Goal: Transaction & Acquisition: Obtain resource

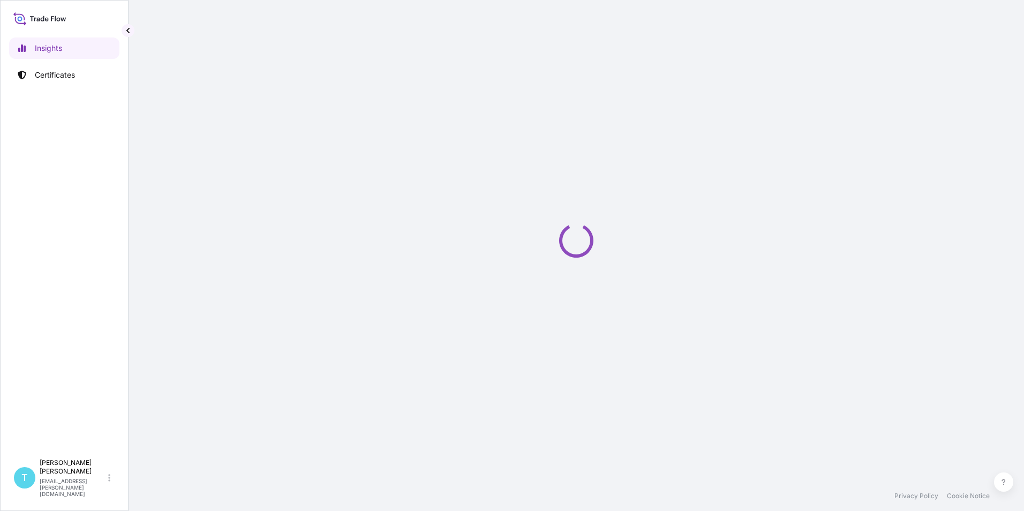
select select "2025"
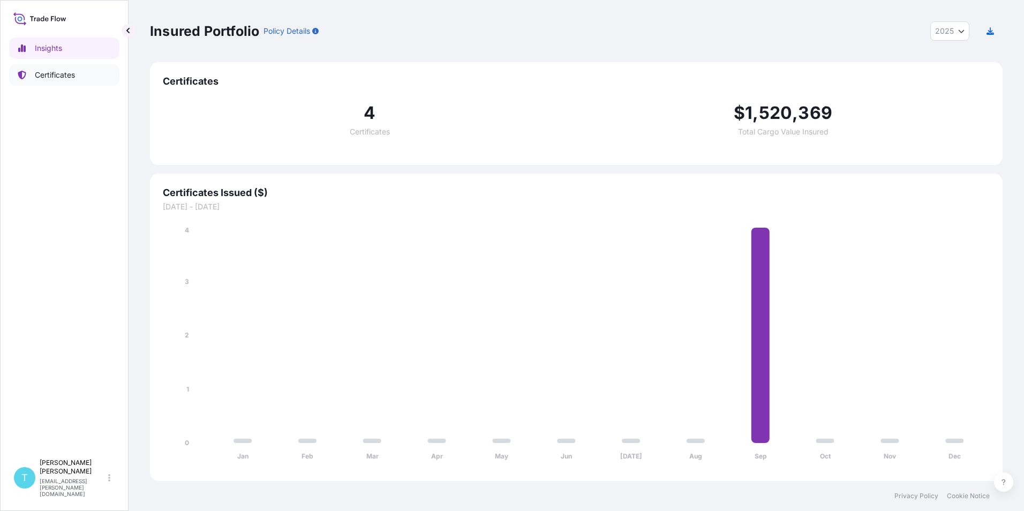
click at [73, 73] on p "Certificates" at bounding box center [55, 75] width 40 height 11
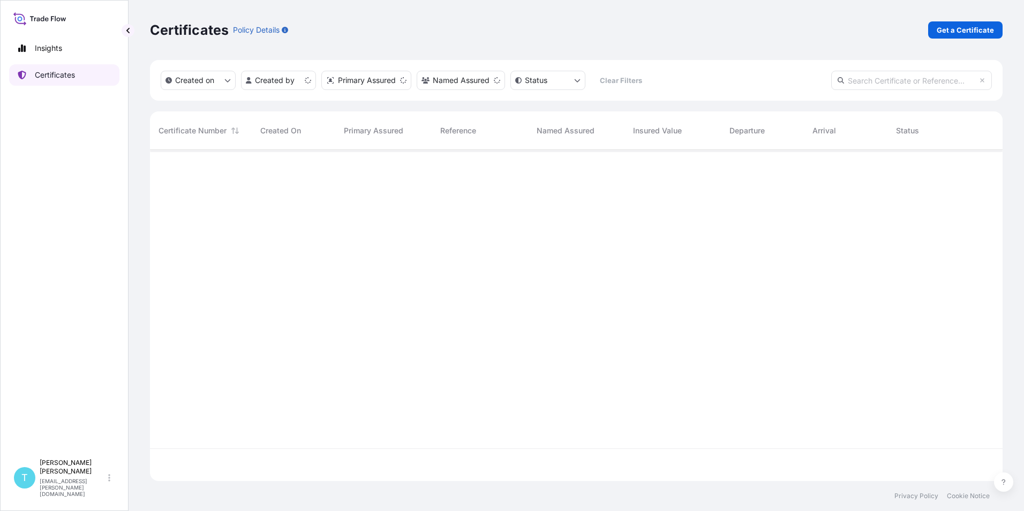
scroll to position [329, 845]
click at [984, 31] on p "Get a Certificate" at bounding box center [965, 30] width 57 height 11
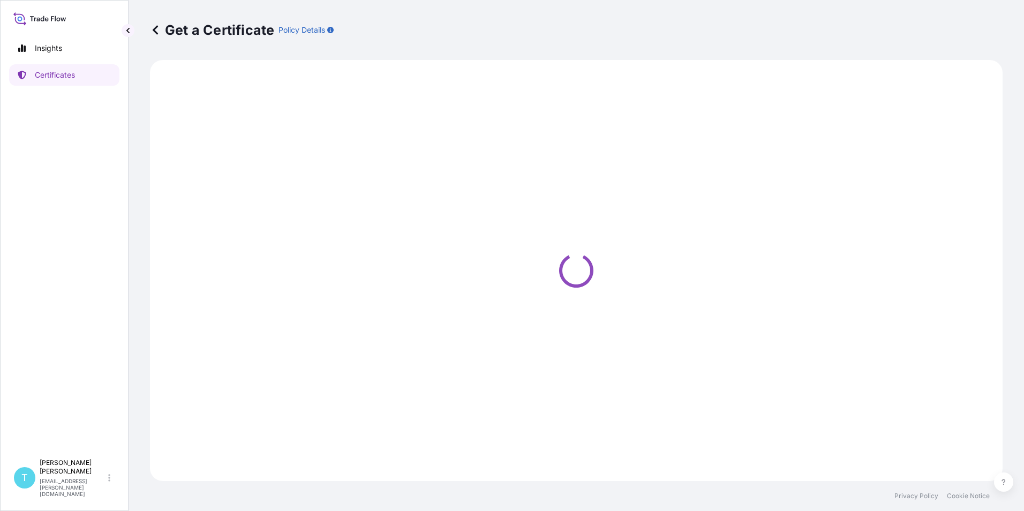
select select "Sea Vessel"
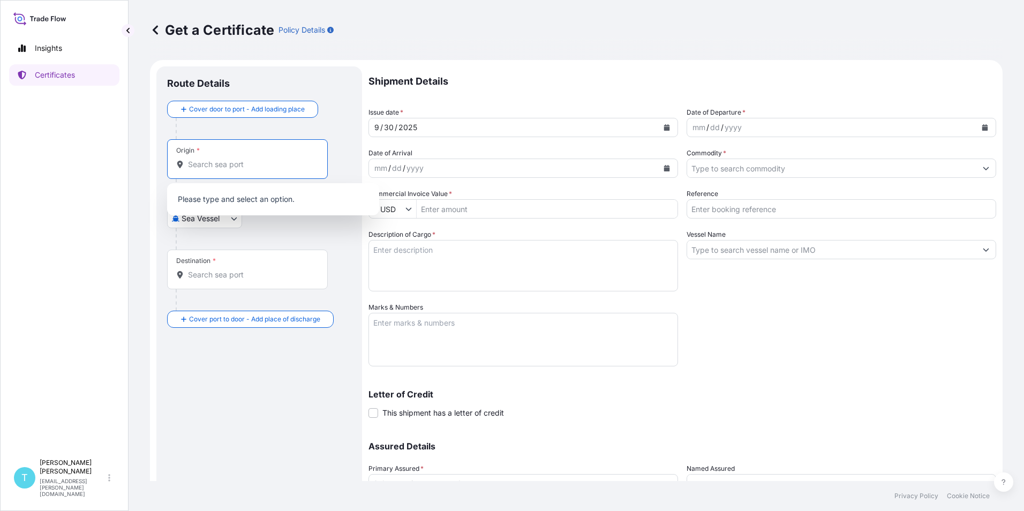
click at [225, 166] on input "Origin *" at bounding box center [251, 164] width 126 height 11
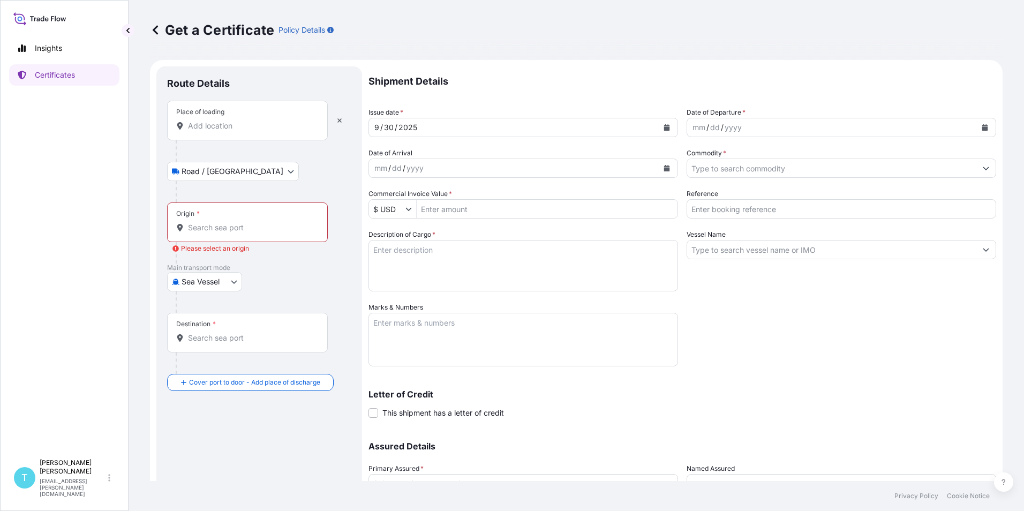
click at [245, 123] on input "Place of loading" at bounding box center [251, 125] width 126 height 11
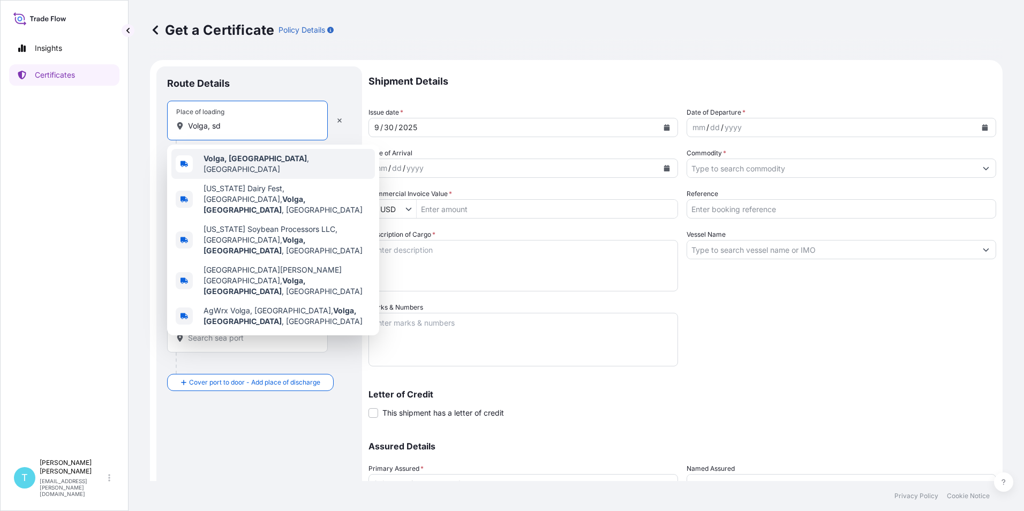
click at [220, 161] on b "Volga, [GEOGRAPHIC_DATA]" at bounding box center [255, 158] width 103 height 9
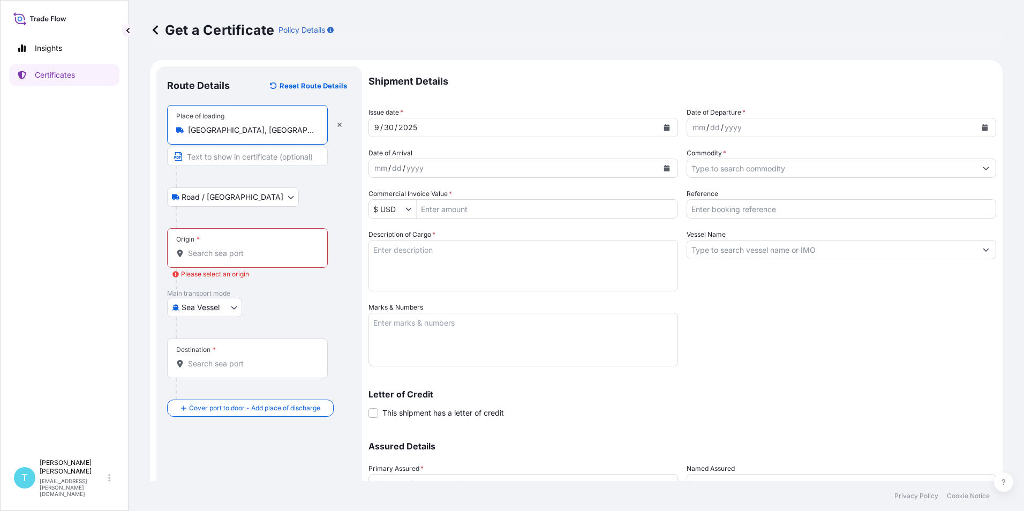
type input "[GEOGRAPHIC_DATA], [GEOGRAPHIC_DATA], [GEOGRAPHIC_DATA]"
click at [213, 257] on input "Origin * Please select an origin" at bounding box center [251, 253] width 126 height 11
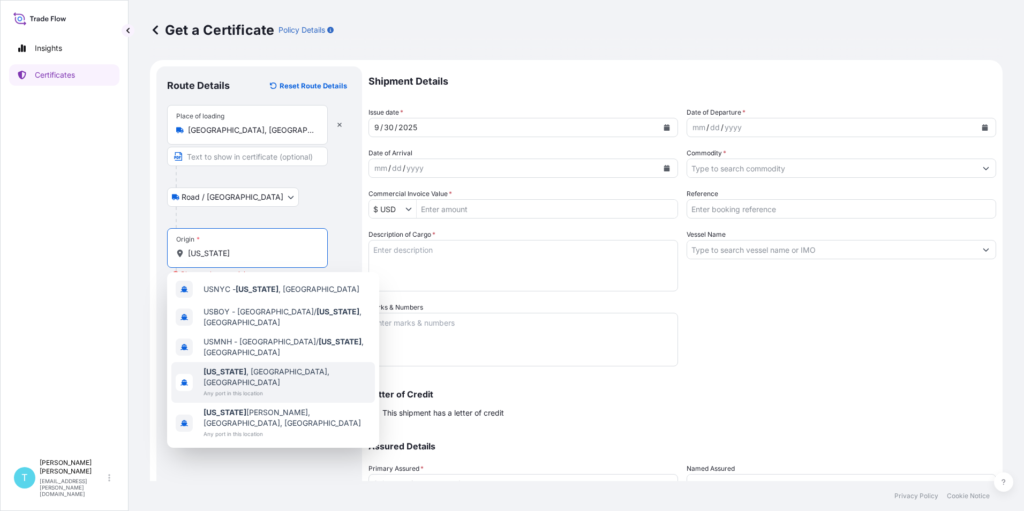
click at [230, 388] on span "Any port in this location" at bounding box center [287, 393] width 167 height 11
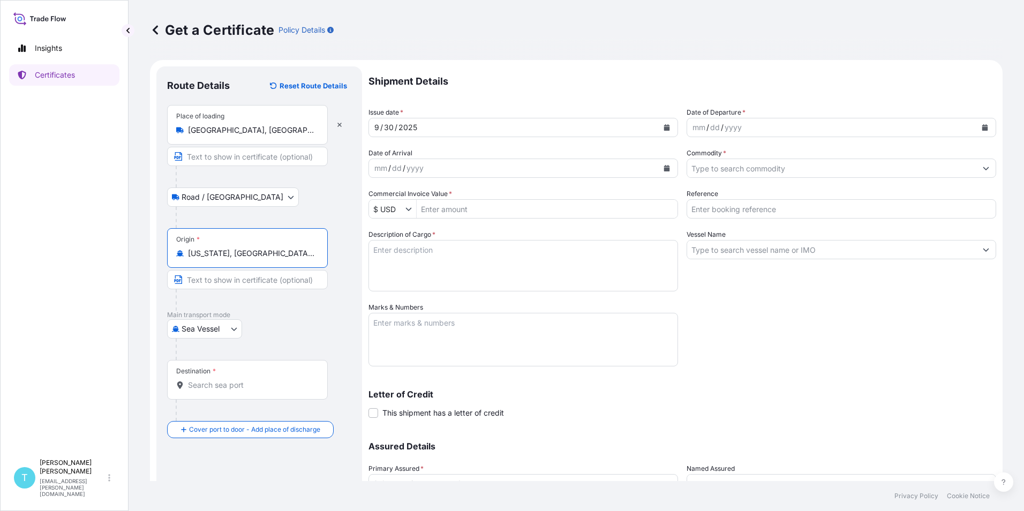
type input "[US_STATE], [GEOGRAPHIC_DATA], [GEOGRAPHIC_DATA]"
click at [217, 382] on input "Destination *" at bounding box center [251, 385] width 126 height 11
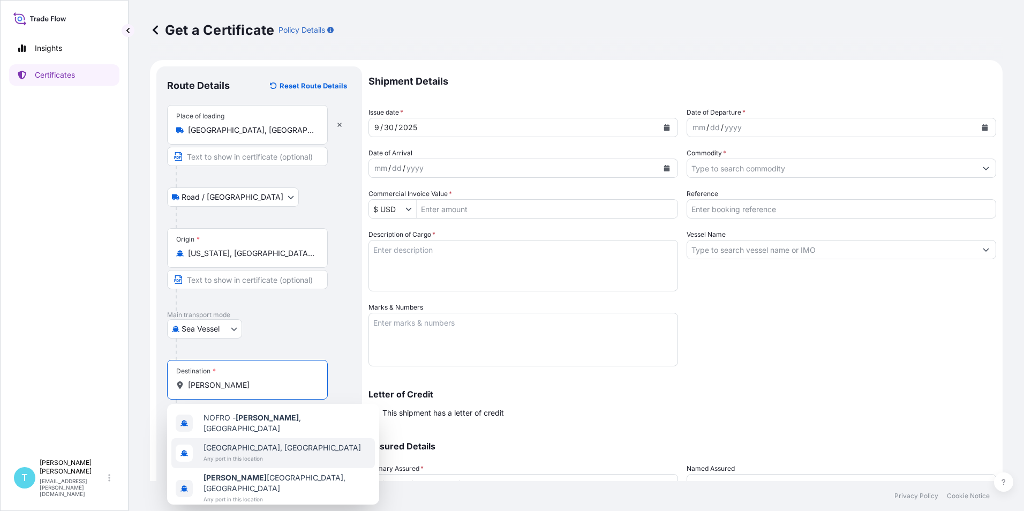
click at [239, 447] on span "[GEOGRAPHIC_DATA], [GEOGRAPHIC_DATA]" at bounding box center [282, 447] width 157 height 11
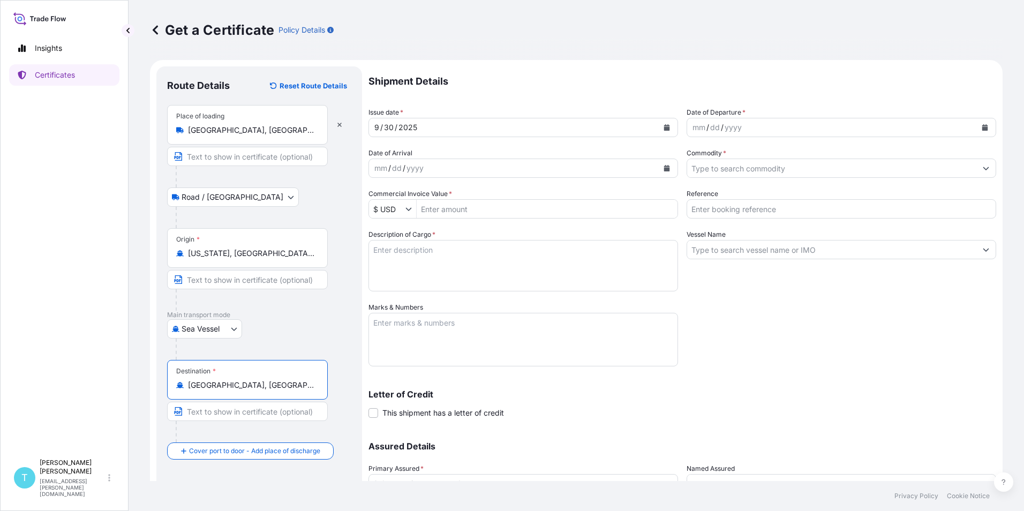
type input "[GEOGRAPHIC_DATA], [GEOGRAPHIC_DATA]"
click at [422, 124] on div "[DATE]" at bounding box center [513, 127] width 289 height 19
click at [424, 123] on div "[DATE]" at bounding box center [513, 127] width 289 height 19
click at [663, 124] on button "Calendar" at bounding box center [666, 127] width 17 height 17
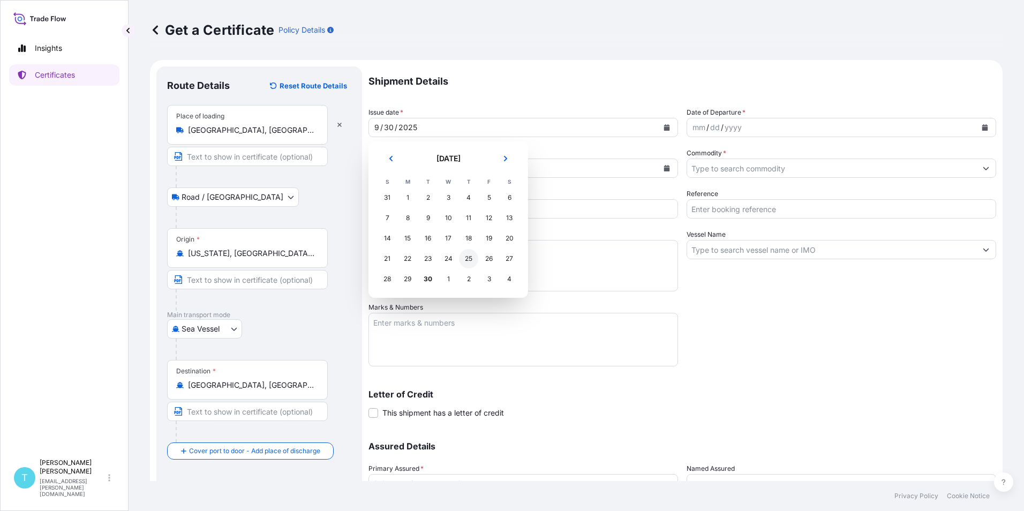
click at [472, 256] on div "25" at bounding box center [468, 258] width 19 height 19
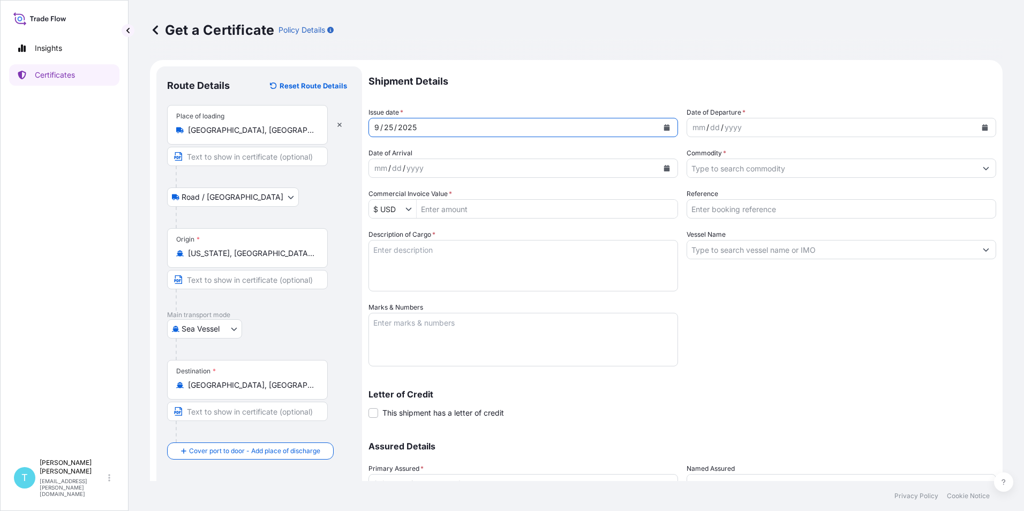
click at [982, 125] on icon "Calendar" at bounding box center [985, 127] width 6 height 6
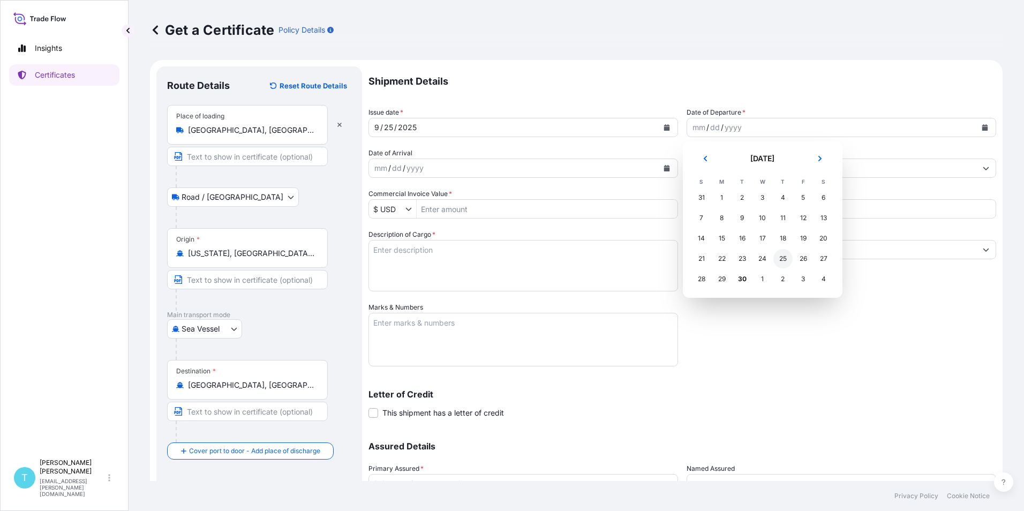
click at [778, 258] on div "25" at bounding box center [782, 258] width 19 height 19
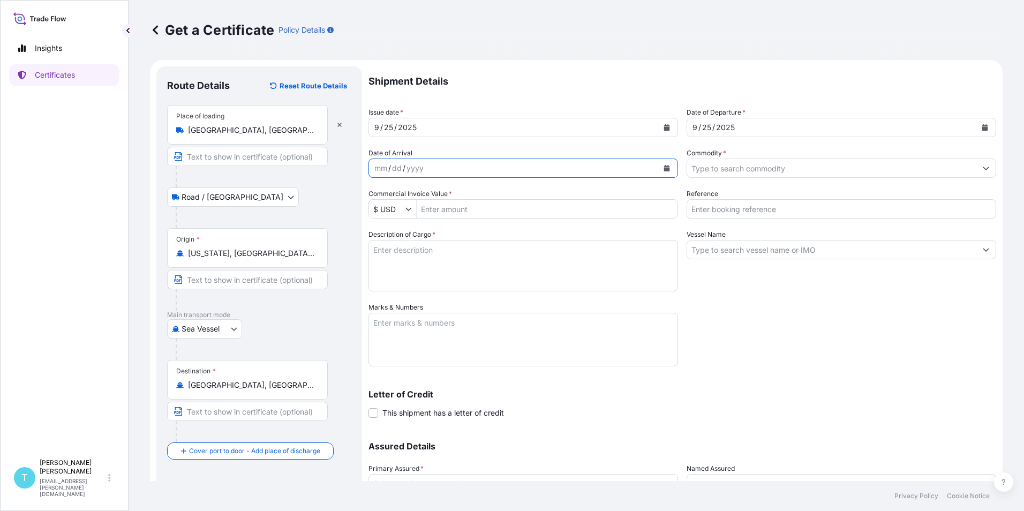
click at [666, 169] on button "Calendar" at bounding box center [666, 168] width 17 height 17
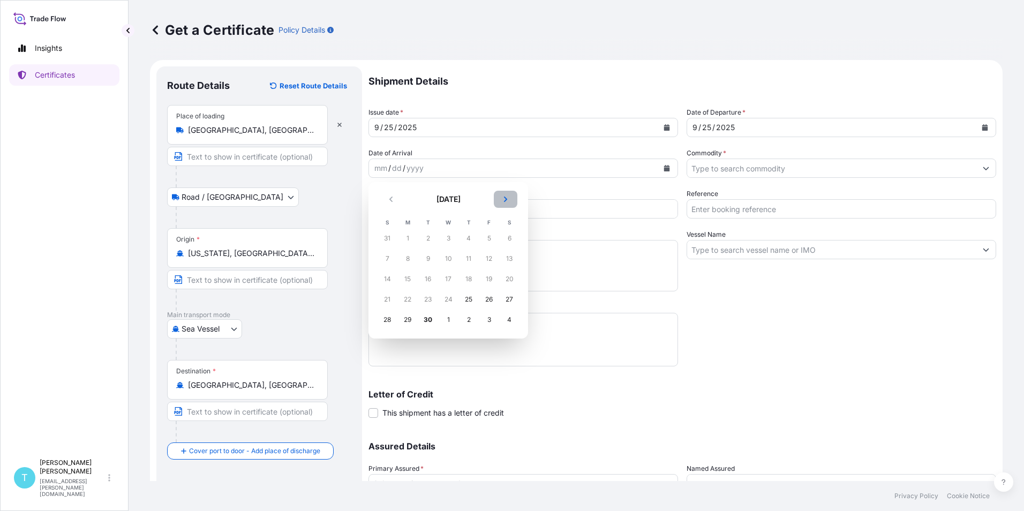
click at [507, 202] on icon "Next" at bounding box center [505, 199] width 6 height 6
click at [403, 259] on div "3" at bounding box center [407, 258] width 19 height 19
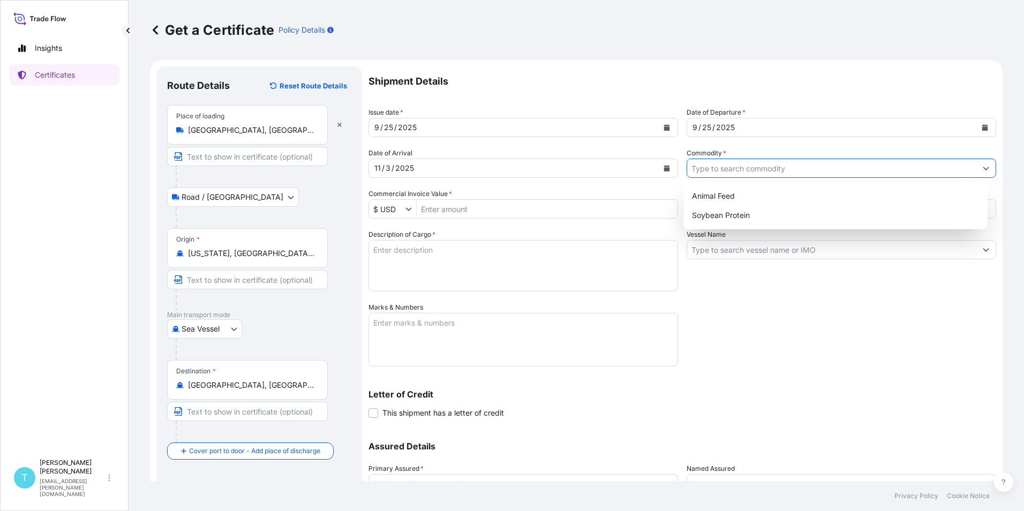
click at [983, 169] on icon "Show suggestions" at bounding box center [986, 168] width 6 height 3
click at [808, 198] on div "Animal Feed" at bounding box center [836, 195] width 296 height 19
type input "Animal Feed"
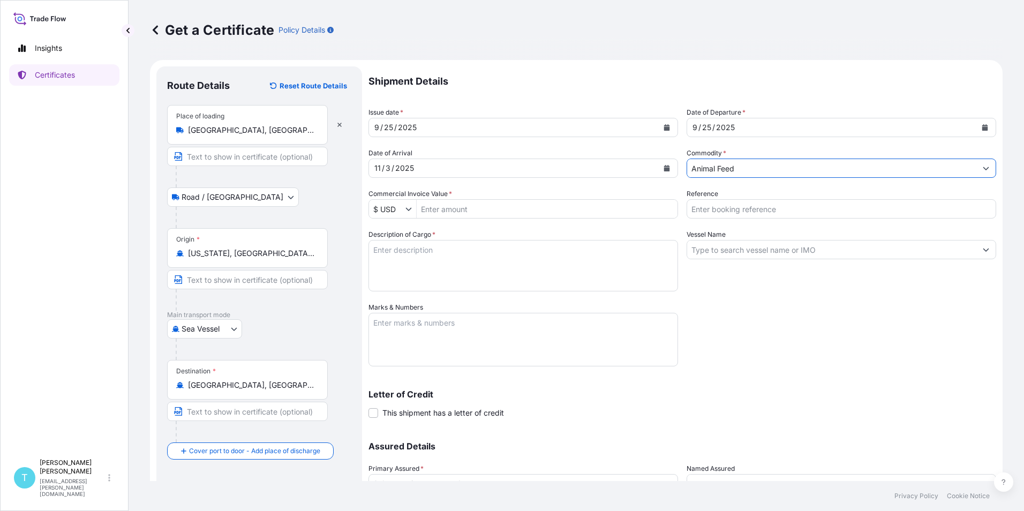
click at [480, 208] on input "Commercial Invoice Value *" at bounding box center [547, 208] width 261 height 19
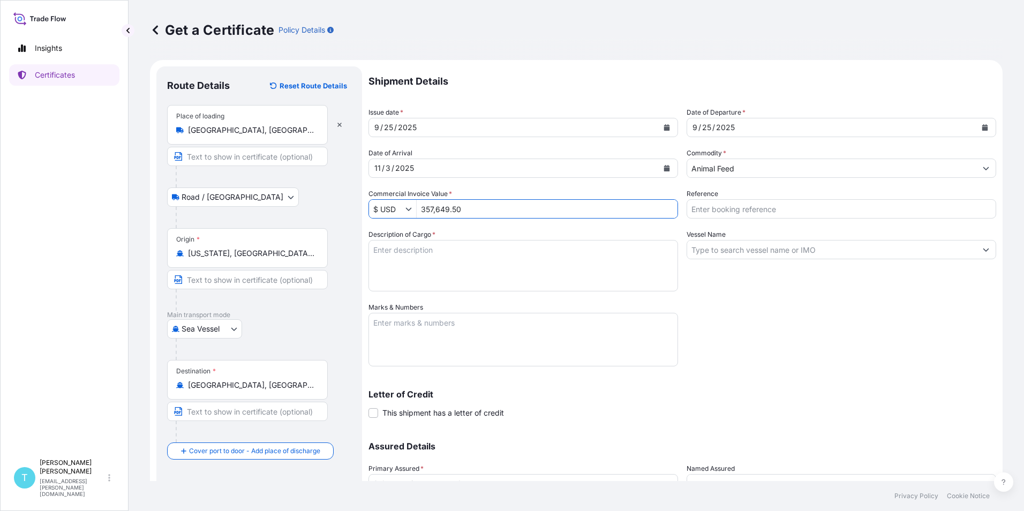
type input "357,649.5"
click at [823, 339] on div "Shipment Details Issue date * [DATE] Date of Departure * [DATE] Date of Arrival…" at bounding box center [682, 301] width 628 height 470
click at [790, 202] on input "Reference" at bounding box center [842, 208] width 310 height 19
type input "e"
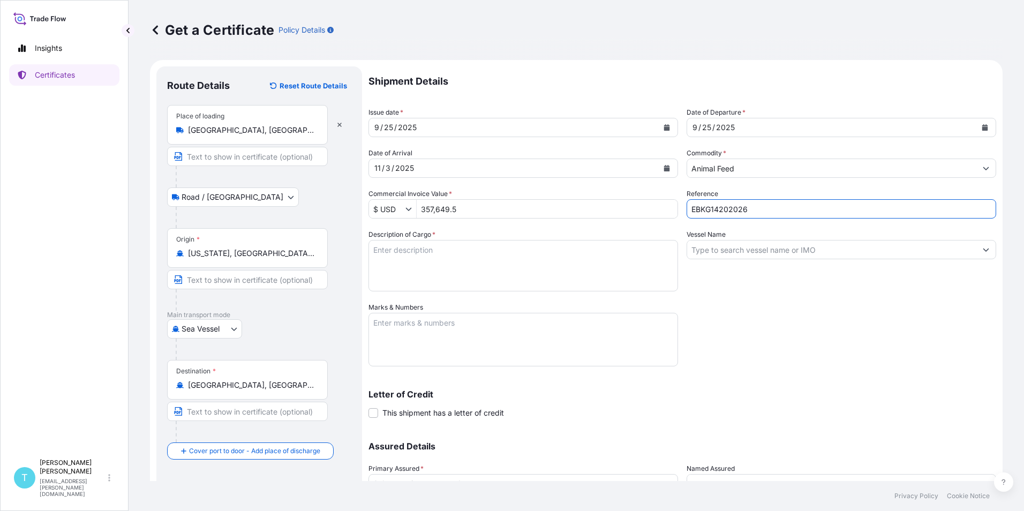
type input "EBKG14202026"
click at [774, 356] on div "Shipment Details Issue date * [DATE] Date of Departure * [DATE] Date of Arrival…" at bounding box center [682, 301] width 628 height 470
click at [491, 261] on textarea "Description of Cargo *" at bounding box center [523, 265] width 310 height 51
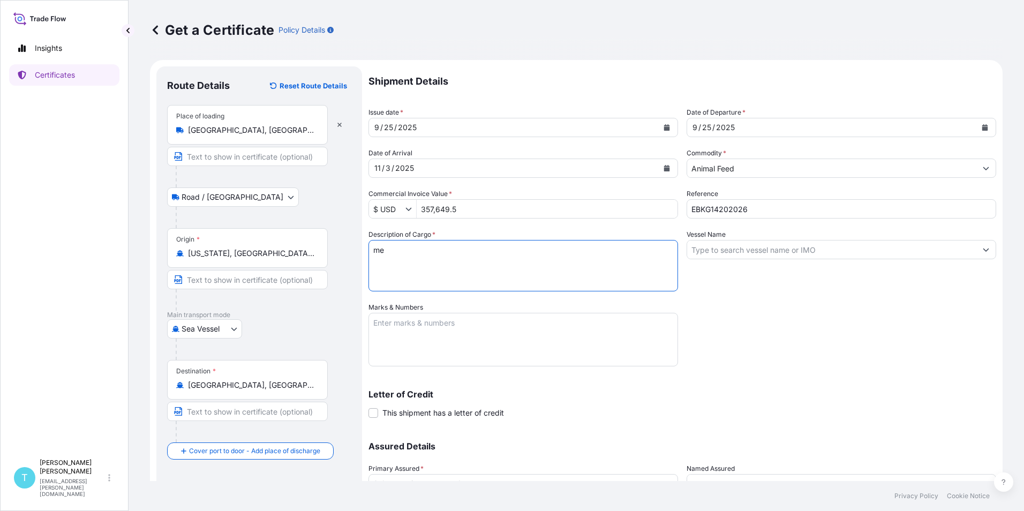
type textarea "m"
type textarea "ME PRO PLATINIUM"
click at [838, 252] on input "Vessel Name" at bounding box center [831, 249] width 289 height 19
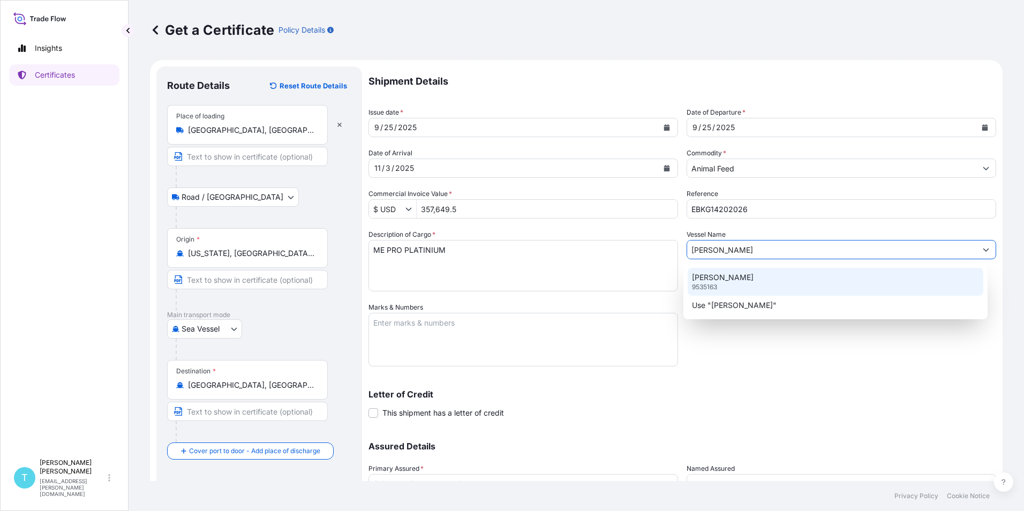
click at [761, 278] on div "[PERSON_NAME] 9535163" at bounding box center [836, 282] width 296 height 28
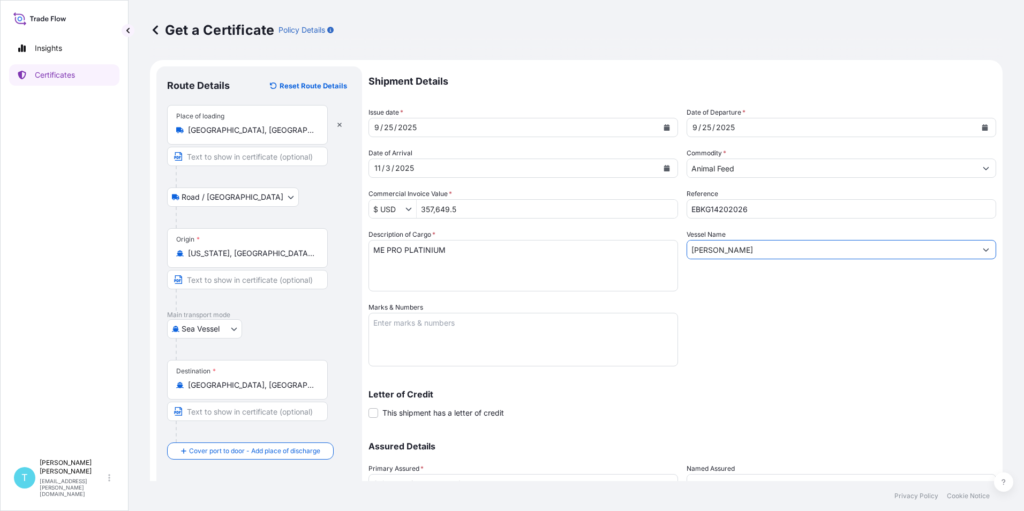
type input "[PERSON_NAME]"
click at [732, 357] on div "Shipment Details Issue date * [DATE] Date of Departure * [DATE] Date of Arrival…" at bounding box center [682, 301] width 628 height 470
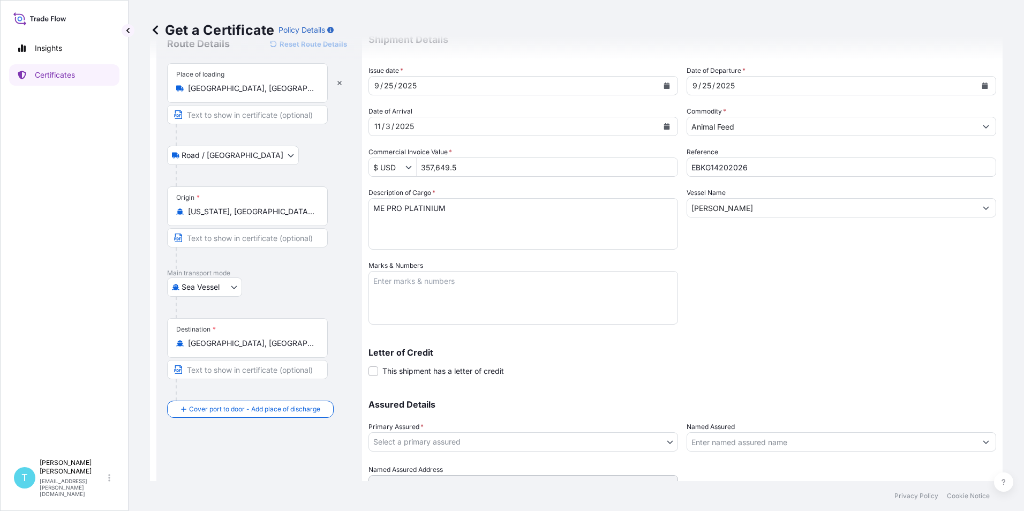
scroll to position [92, 0]
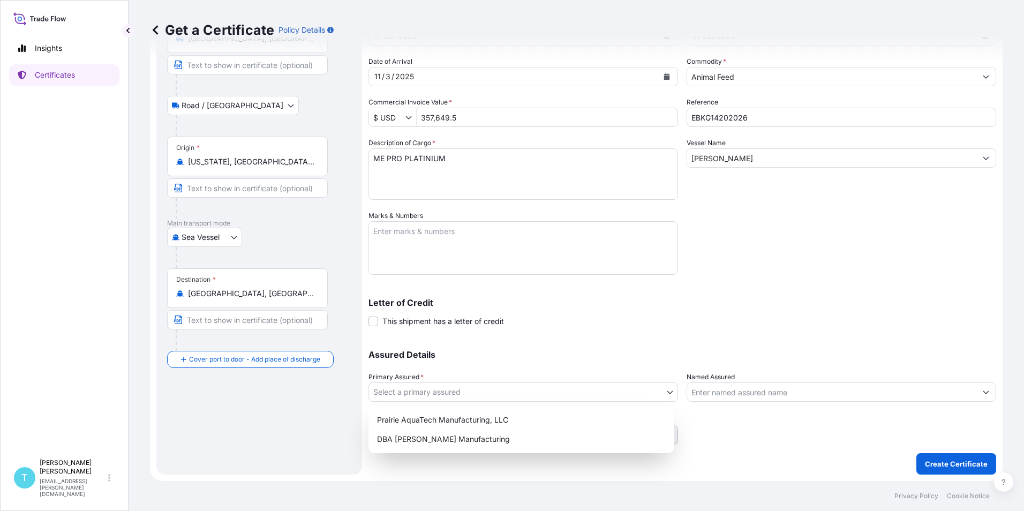
click at [500, 386] on body "2 options available. Insights Certificates T [PERSON_NAME] [PERSON_NAME][EMAIL_…" at bounding box center [512, 255] width 1024 height 511
click at [458, 416] on div "Prairie AquaTech Manufacturing, LLC" at bounding box center [521, 419] width 297 height 19
select select "32206"
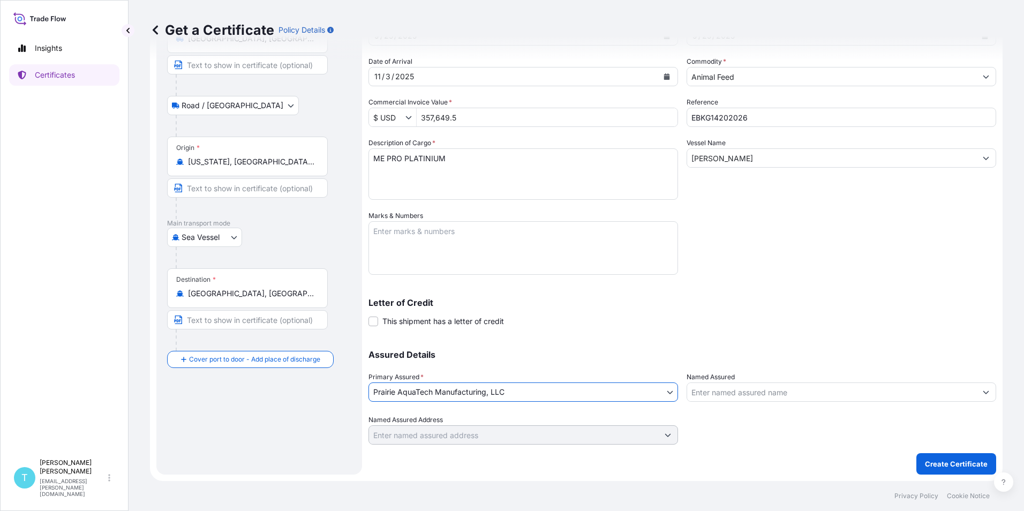
click at [733, 390] on input "Named Assured" at bounding box center [831, 391] width 289 height 19
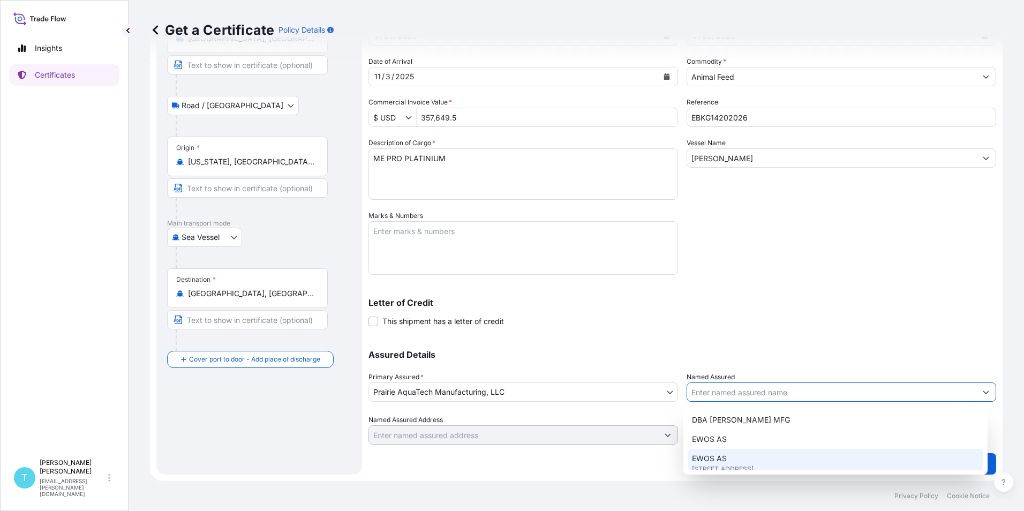
click at [714, 460] on span "EWOS AS" at bounding box center [709, 458] width 35 height 11
type input "EWOS AS"
type input "[STREET_ADDRESS]"
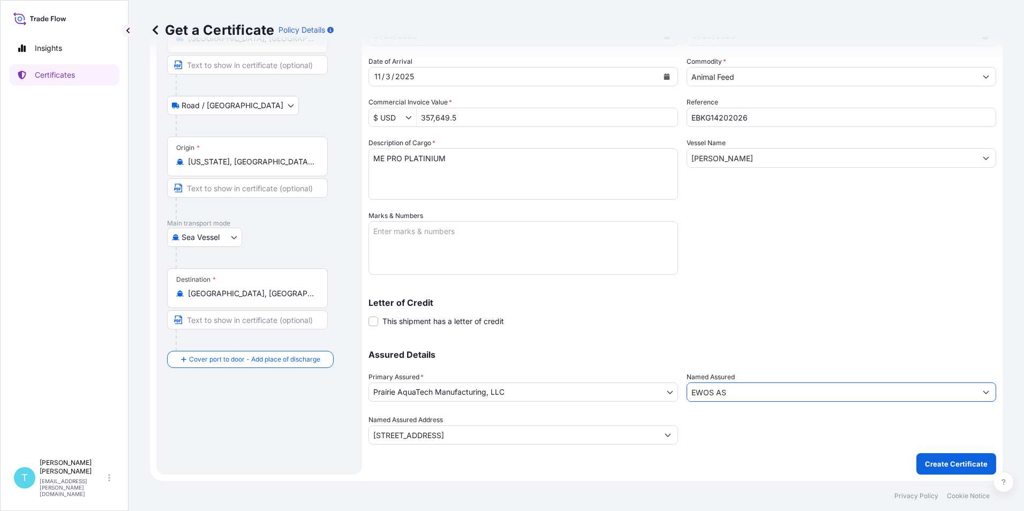
click at [711, 314] on div "Letter of Credit This shipment has a letter of credit Letter of credit * Letter…" at bounding box center [682, 312] width 628 height 28
click at [941, 464] on p "Create Certificate" at bounding box center [956, 463] width 63 height 11
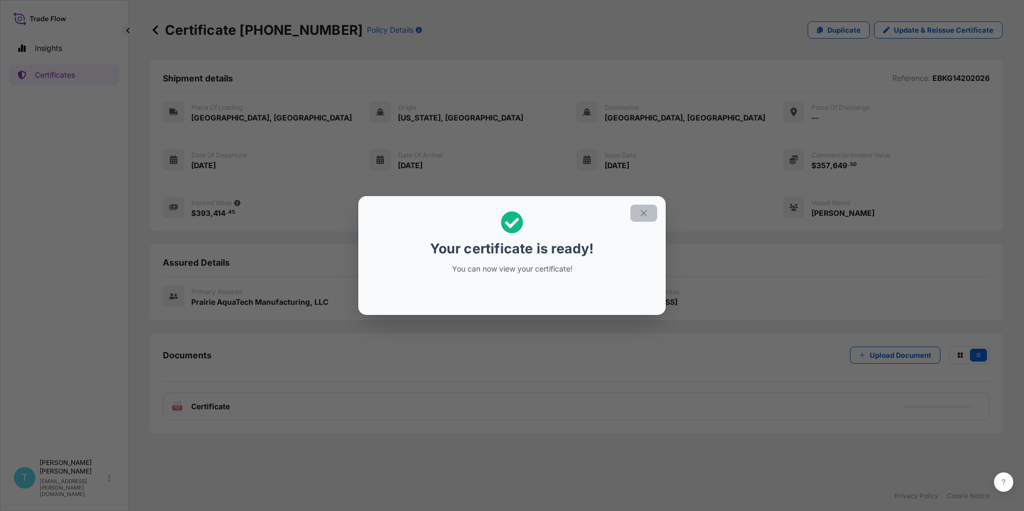
click at [649, 210] on button "button" at bounding box center [643, 213] width 27 height 17
